Goal: Task Accomplishment & Management: Manage account settings

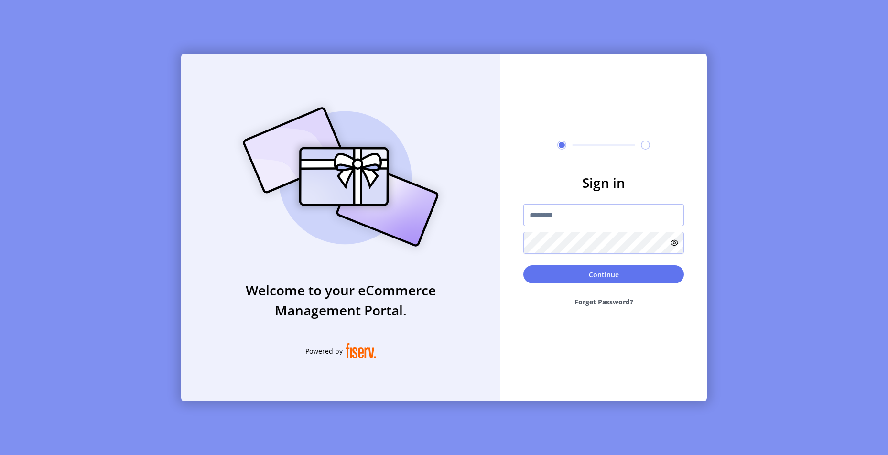
type input "**********"
click at [579, 279] on button "Continue" at bounding box center [604, 274] width 161 height 18
click at [569, 220] on input "text" at bounding box center [604, 215] width 161 height 22
